Goal: Find specific page/section: Find specific page/section

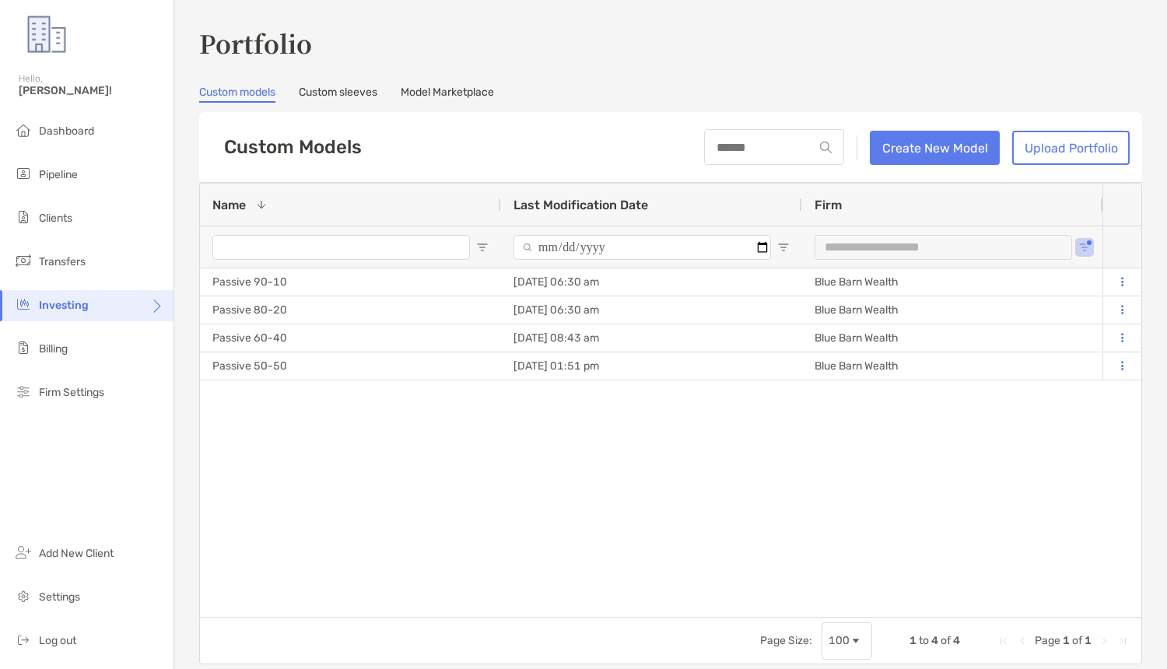
scroll to position [160, 0]
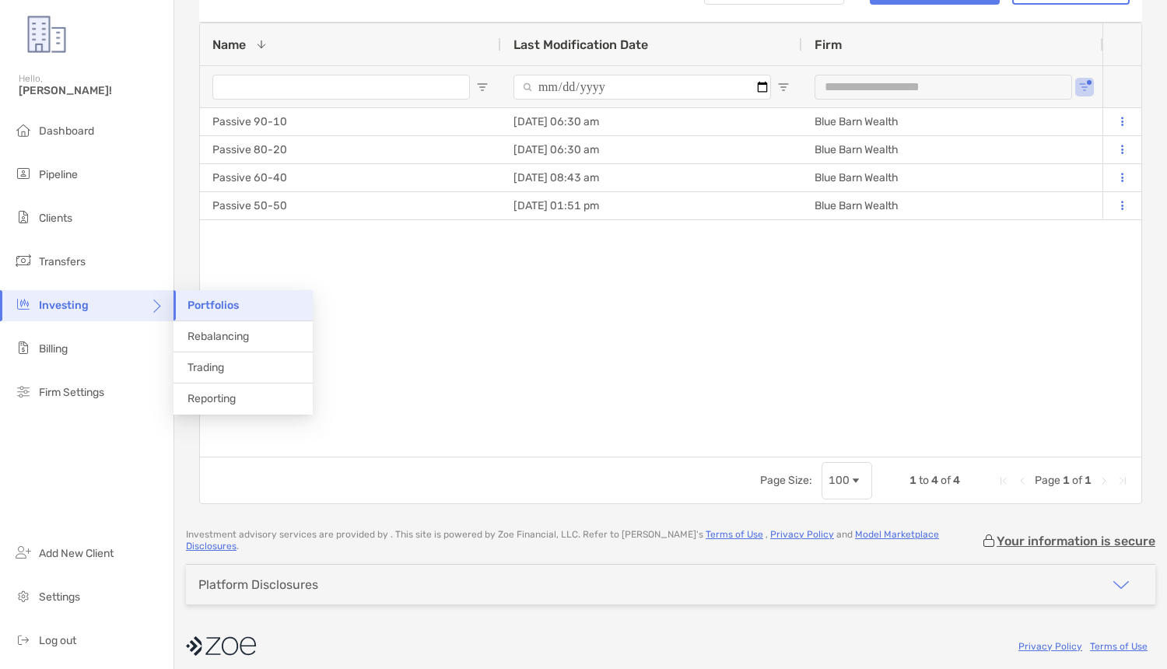
click at [225, 310] on span "Portfolios" at bounding box center [213, 305] width 51 height 13
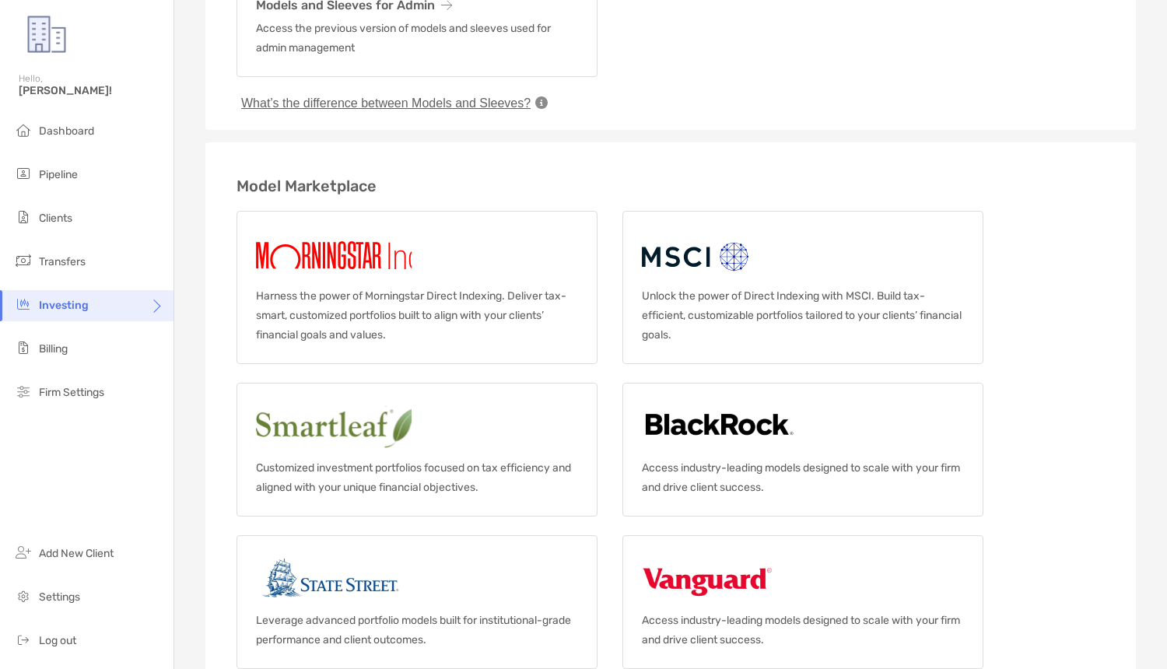
scroll to position [320, 0]
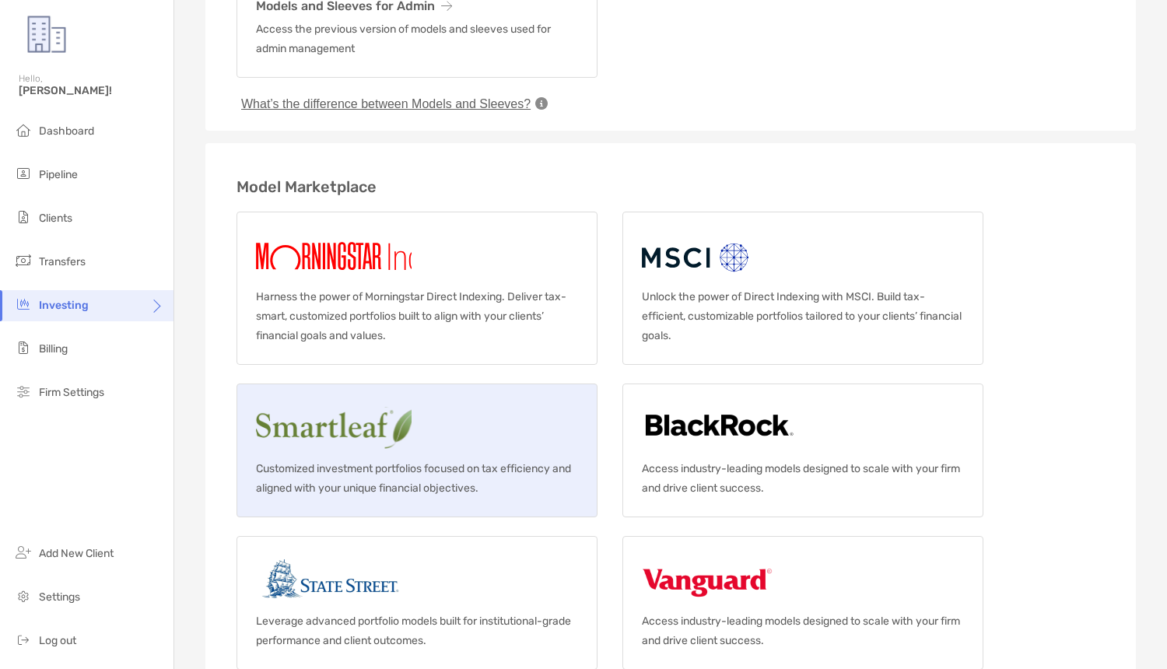
click at [373, 430] on img at bounding box center [399, 428] width 286 height 50
